Goal: Task Accomplishment & Management: Use online tool/utility

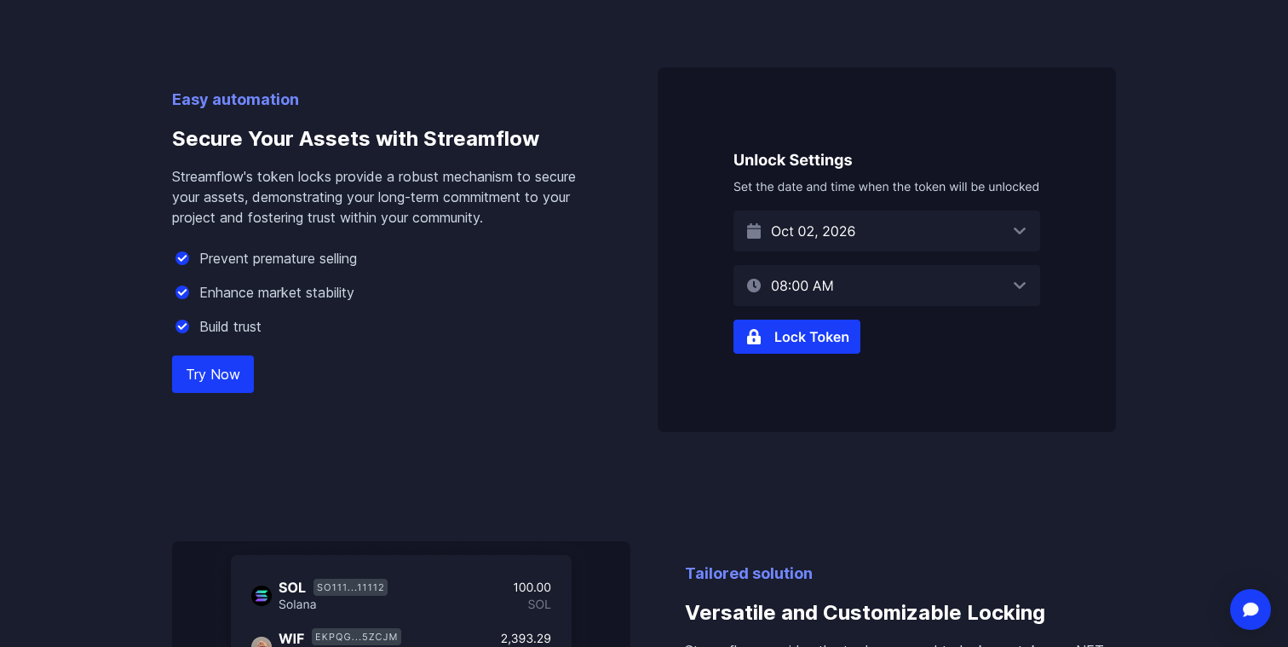
scroll to position [1055, 0]
click at [222, 376] on link "Try Now" at bounding box center [213, 372] width 82 height 37
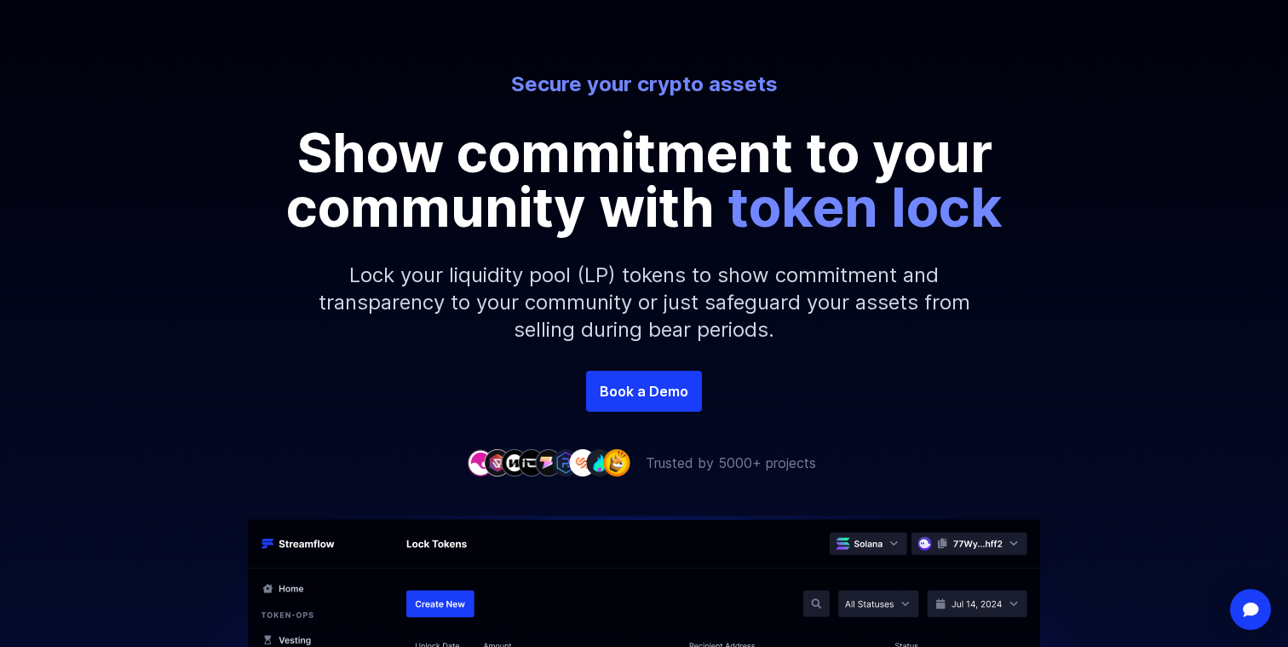
scroll to position [0, 0]
